Goal: Navigation & Orientation: Find specific page/section

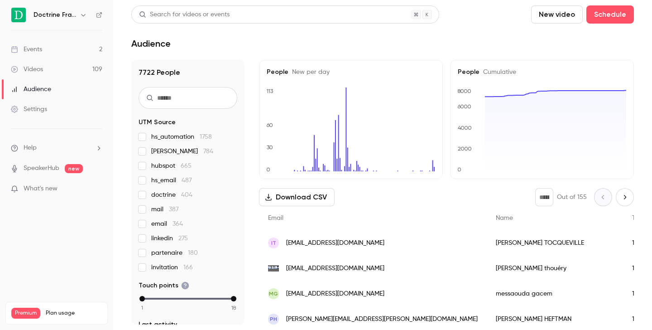
click at [82, 15] on icon "button" at bounding box center [83, 15] width 4 height 2
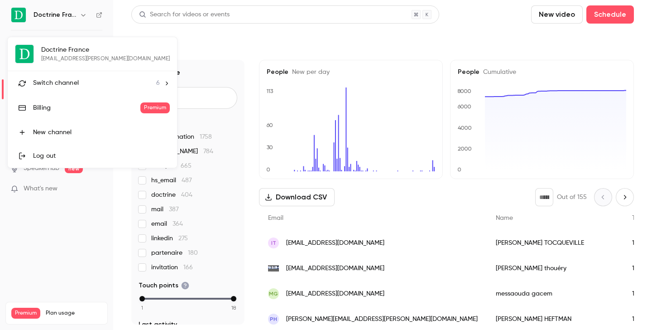
click at [74, 86] on span "Switch channel" at bounding box center [56, 83] width 46 height 10
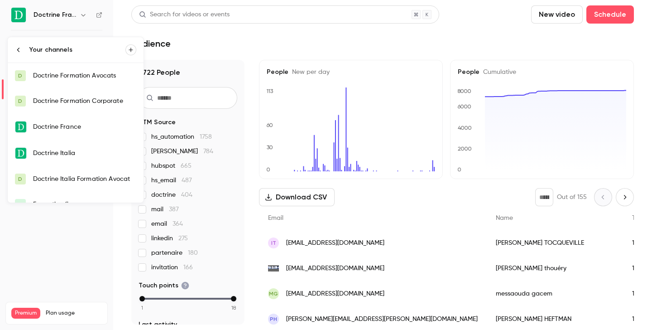
click at [81, 80] on link "D Doctrine Formation Avocats" at bounding box center [76, 75] width 136 height 25
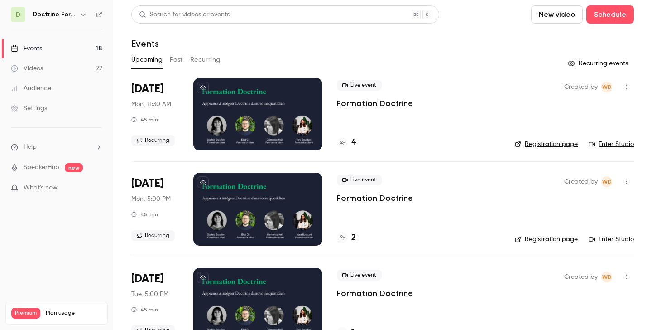
scroll to position [42, 0]
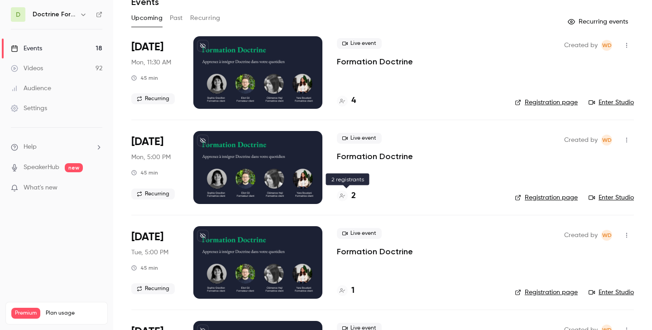
click at [351, 196] on h4 "2" at bounding box center [353, 196] width 5 height 12
